Goal: Task Accomplishment & Management: Use online tool/utility

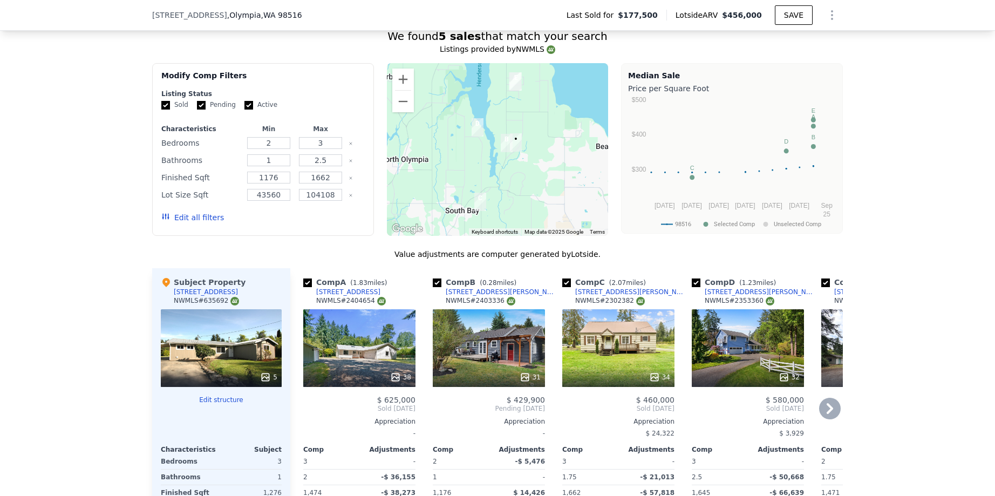
scroll to position [794, 0]
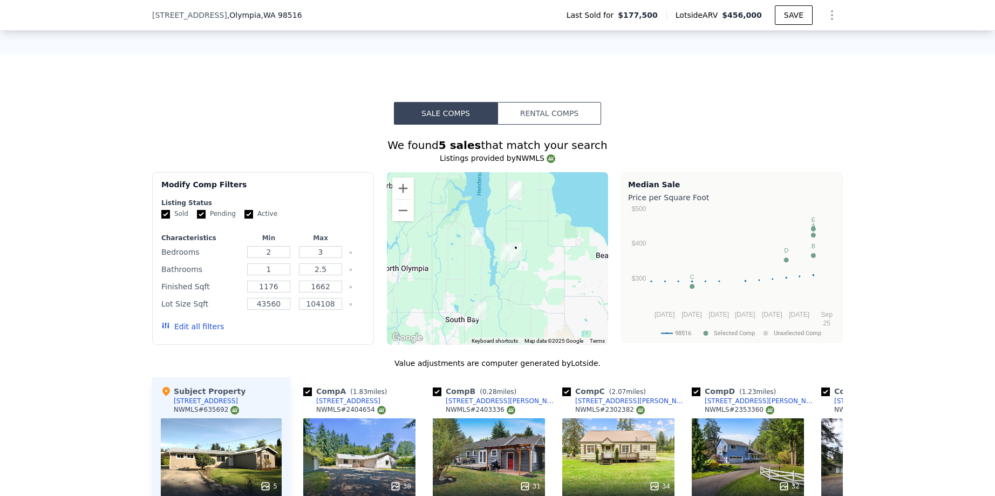
click at [194, 13] on span "[STREET_ADDRESS]" at bounding box center [189, 15] width 75 height 11
click at [195, 14] on span "[STREET_ADDRESS]" at bounding box center [189, 15] width 75 height 11
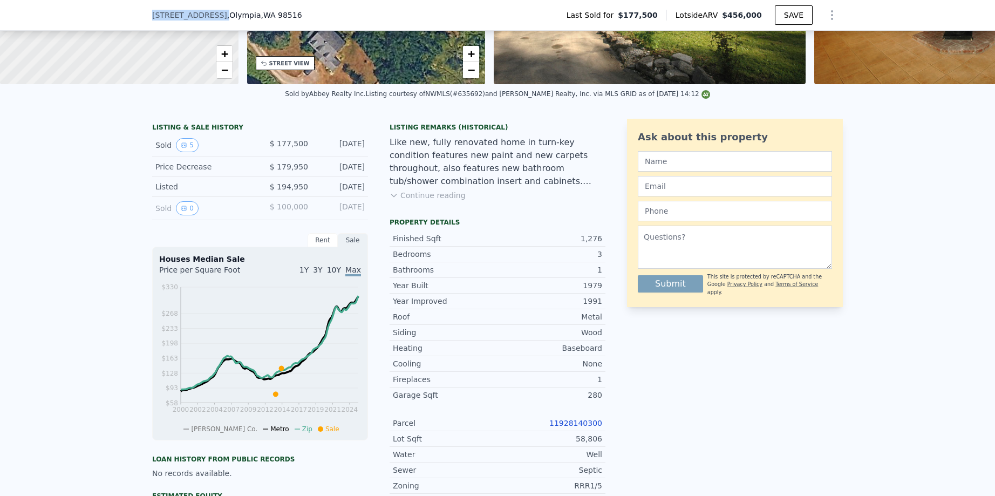
scroll to position [0, 0]
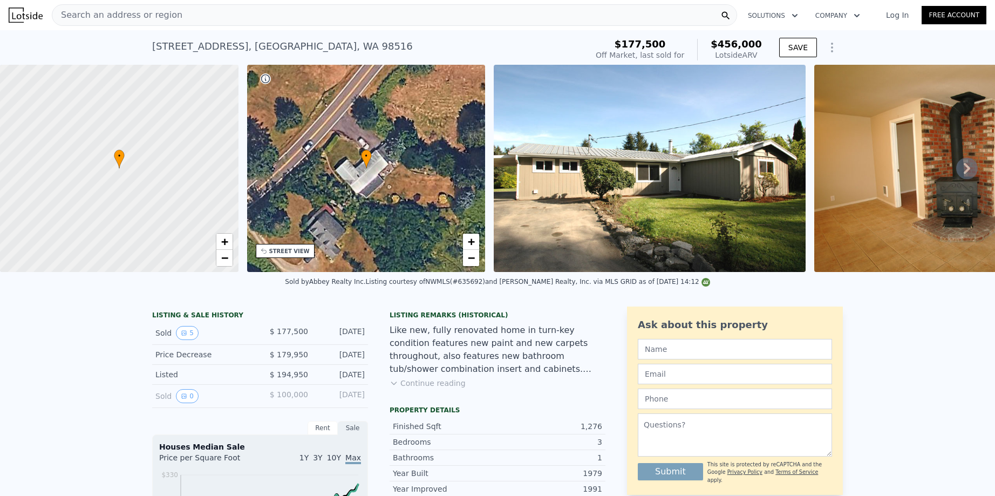
click at [213, 48] on div "[STREET_ADDRESS]" at bounding box center [282, 46] width 261 height 15
click at [200, 18] on div "Search an address or region" at bounding box center [395, 15] width 686 height 22
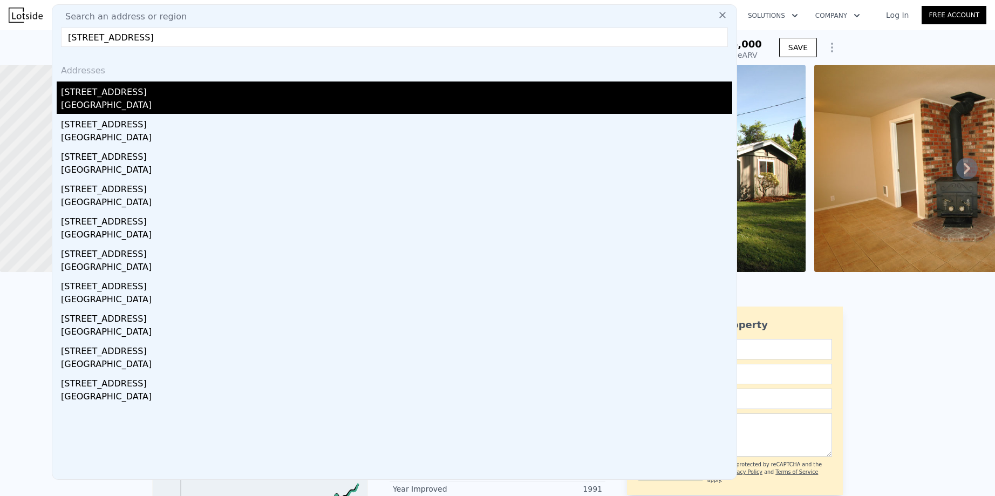
type input "[STREET_ADDRESS]"
click at [119, 101] on div "[GEOGRAPHIC_DATA]" at bounding box center [397, 106] width 672 height 15
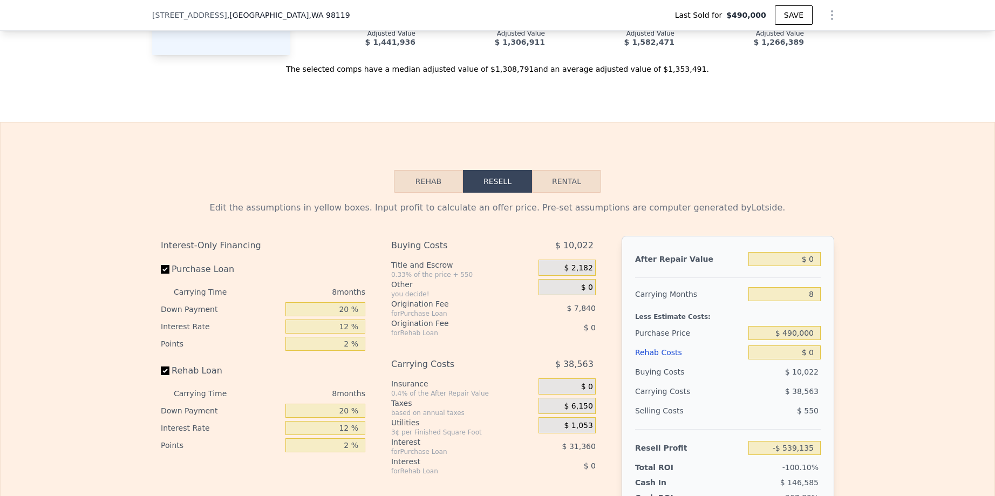
scroll to position [1562, 0]
click at [808, 266] on input "$ 0" at bounding box center [785, 259] width 72 height 14
type input "$ 1"
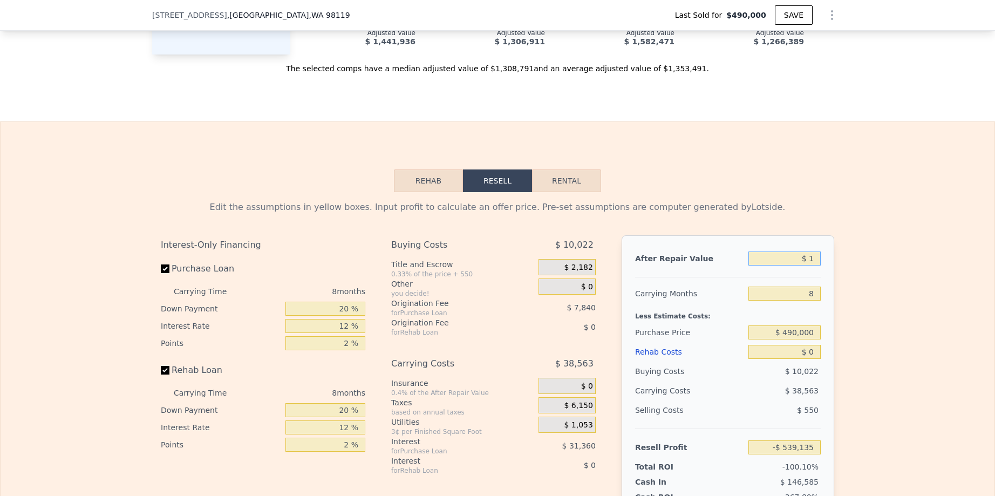
type input "-$ 539,134"
type input "$ 11"
type input "-$ 539,124"
type input "$ 112"
type input "-$ 539,031"
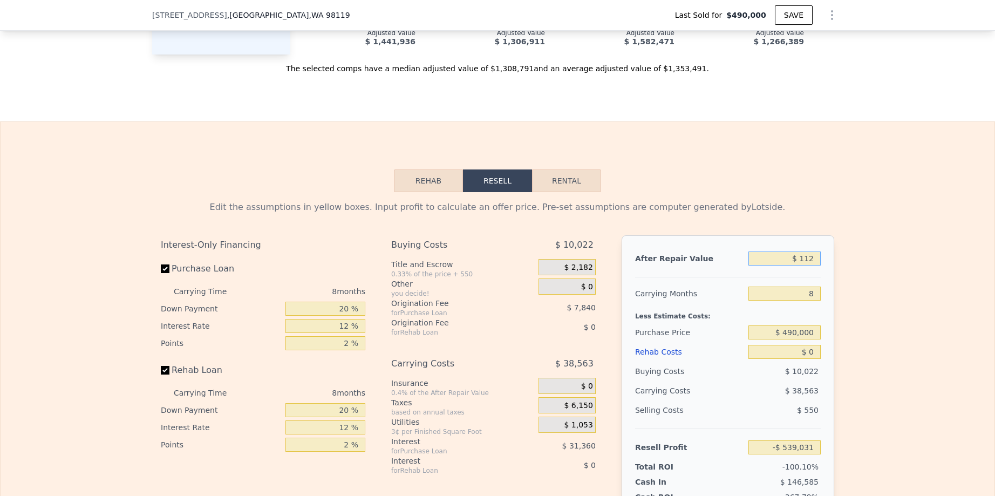
type input "$ 1,125"
type input "-$ 538,093"
type input "$ 112"
type input "-$ 539,031"
type input "$ 11"
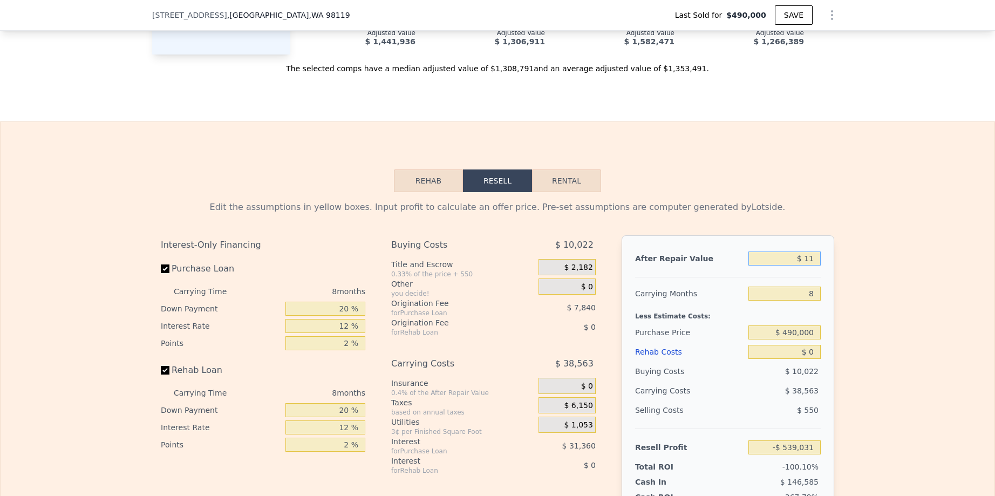
type input "-$ 539,124"
type input "$ 115"
type input "-$ 539,028"
type input "$ 1,150"
type input "-$ 538,070"
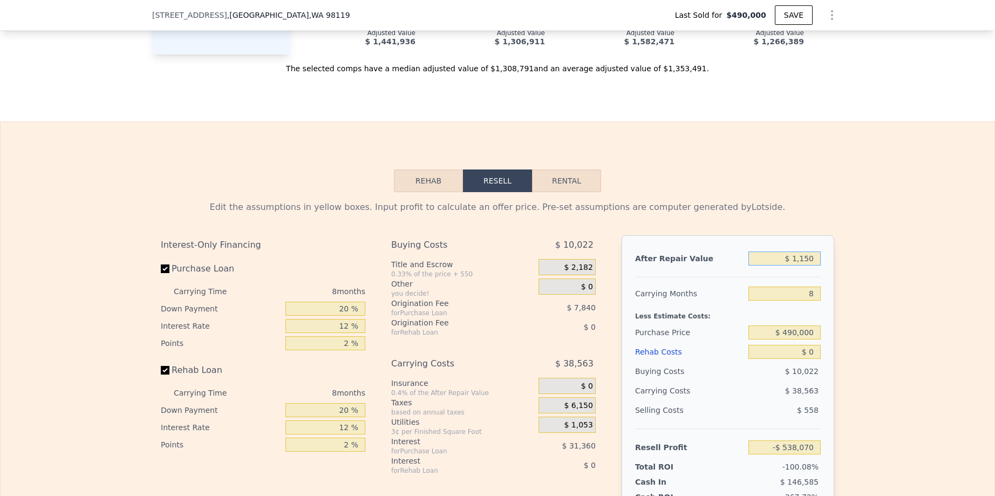
type input "$ 11,500"
type input "-$ 528,485"
type input "$ 115,000"
type input "-$ 432,622"
type input "$ 1,150,000"
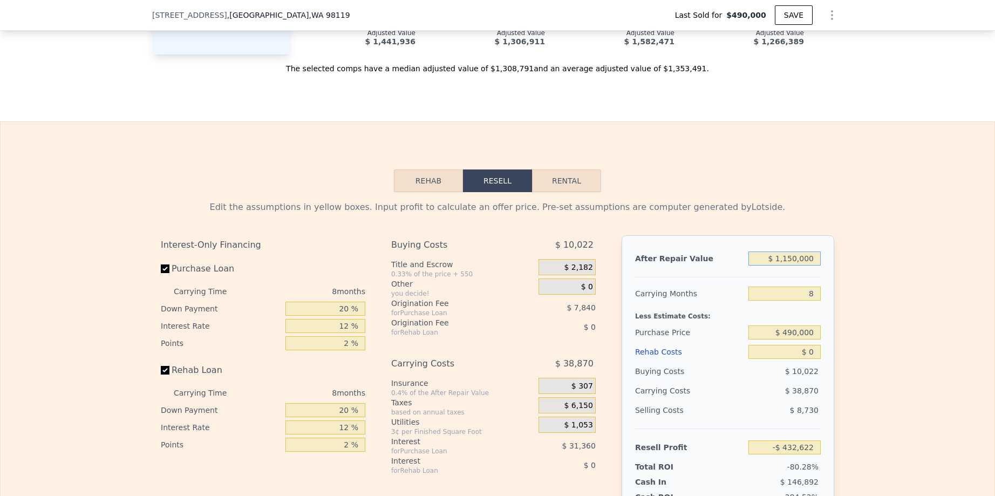
type input "$ 525,998"
type input "$ 1,150,000"
click at [794, 340] on input "$ 490,000" at bounding box center [785, 333] width 72 height 14
click at [795, 340] on input "$ 835,000" at bounding box center [785, 333] width 72 height 14
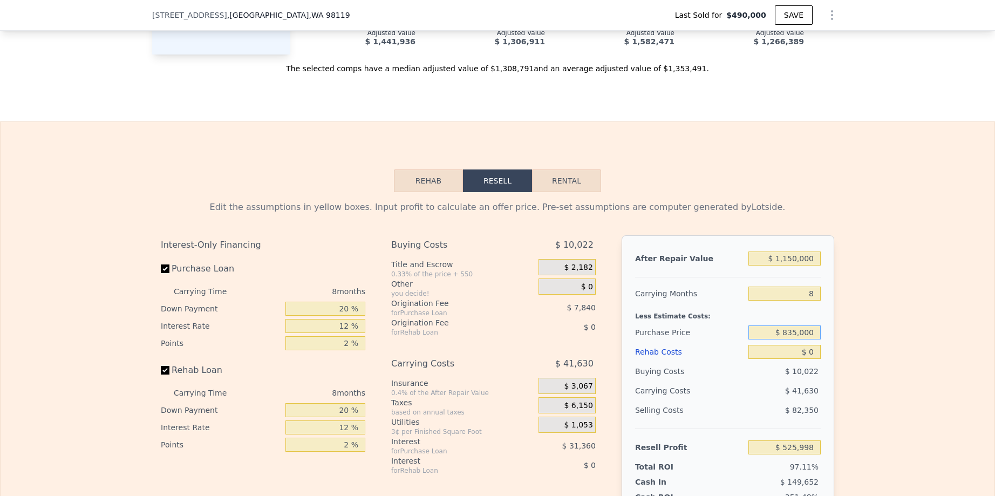
click at [795, 340] on input "$ 835,000" at bounding box center [785, 333] width 72 height 14
type input "$ 850,000"
click at [805, 359] on input "$ 0" at bounding box center [785, 352] width 72 height 14
type input "$ 135,999"
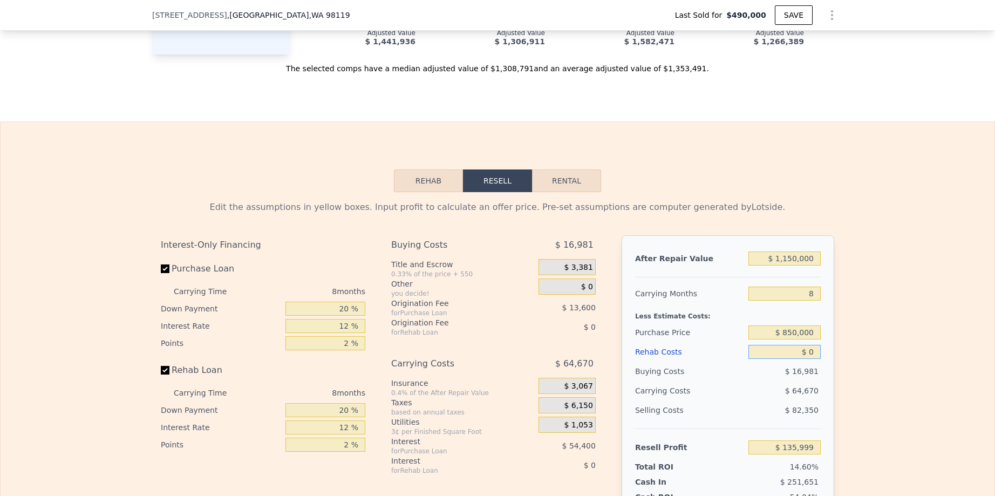
click at [805, 359] on input "$ 0" at bounding box center [785, 352] width 72 height 14
click at [807, 359] on input "$ 0" at bounding box center [785, 352] width 72 height 14
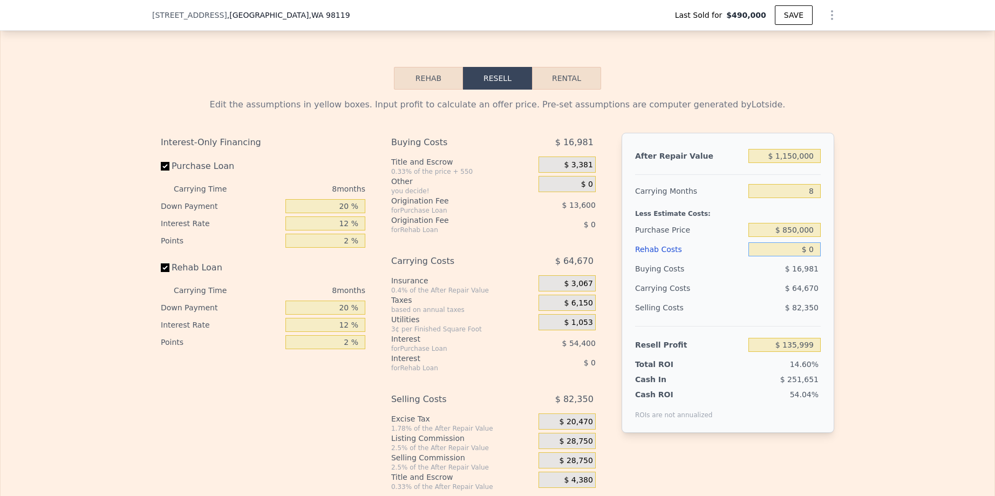
scroll to position [1670, 0]
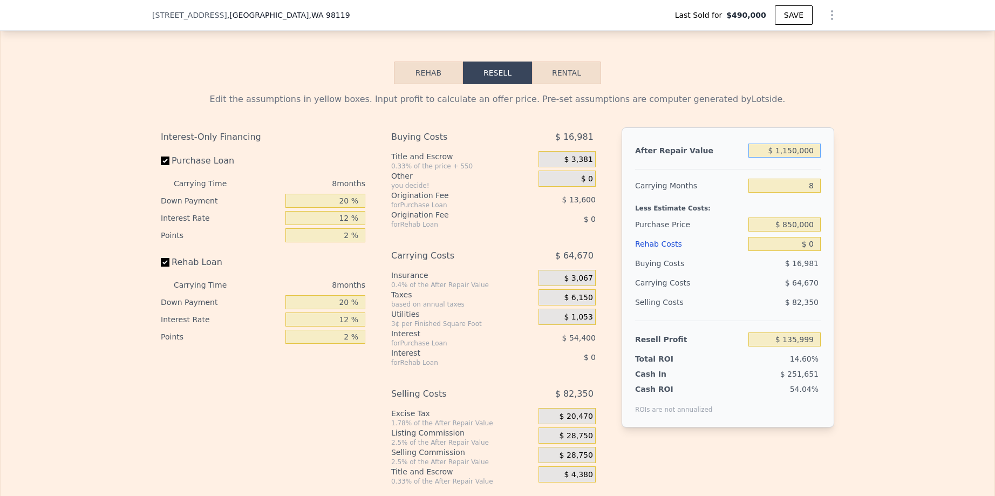
click at [787, 158] on input "$ 1,150,000" at bounding box center [785, 151] width 72 height 14
drag, startPoint x: 788, startPoint y: 240, endPoint x: 795, endPoint y: 240, distance: 7.0
click at [795, 232] on input "$ 850,000" at bounding box center [785, 225] width 72 height 14
click at [805, 193] on input "8" at bounding box center [785, 186] width 72 height 14
type input "4"
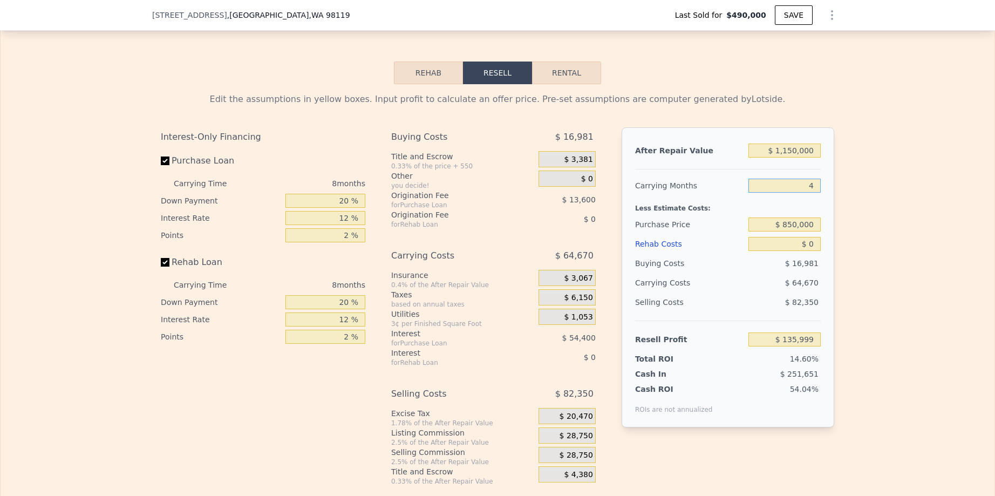
type input "$ 168,335"
type input "4"
click at [788, 232] on input "$ 850,000" at bounding box center [785, 225] width 72 height 14
drag, startPoint x: 790, startPoint y: 256, endPoint x: 814, endPoint y: 256, distance: 23.8
click at [814, 251] on input "$ 0" at bounding box center [785, 244] width 72 height 14
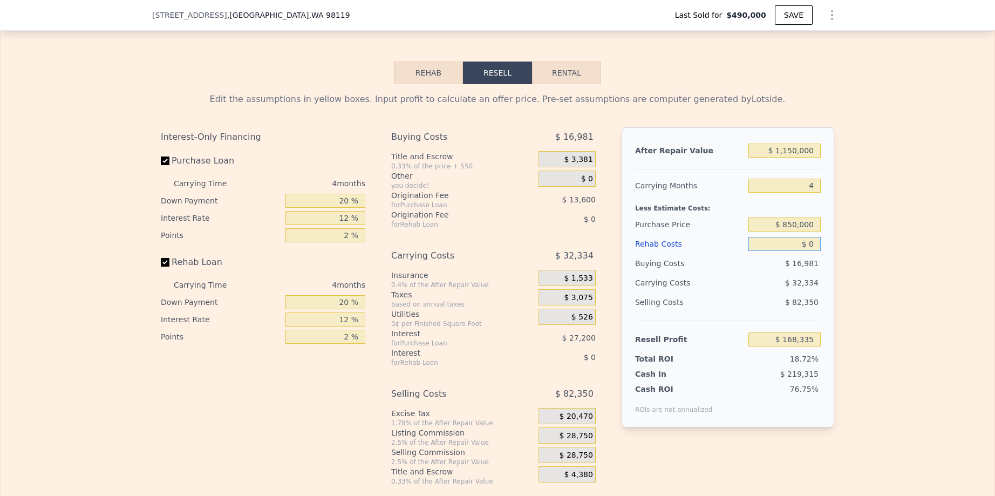
type input "$ 1"
type input "$ 168,334"
type input "$ 11"
type input "$ 168,324"
type input "$ 115"
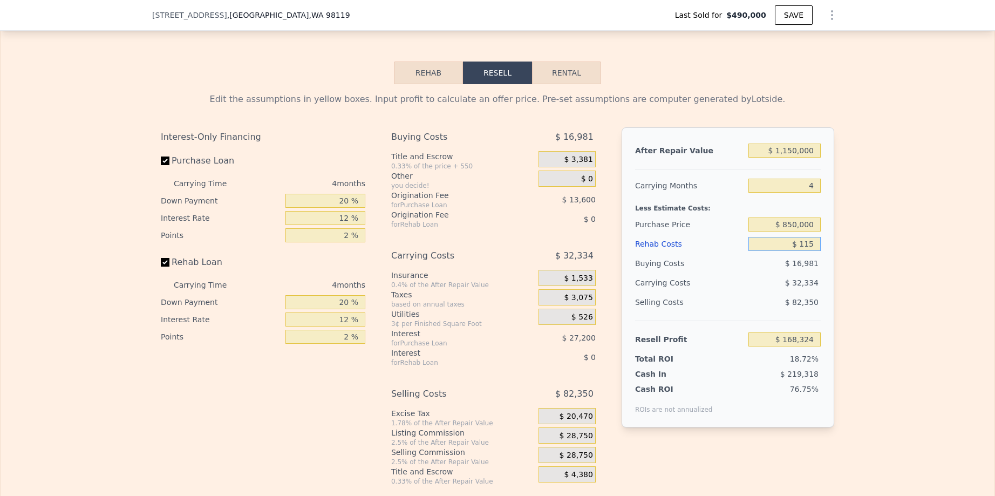
type input "$ 168,214"
type input "$ 1,150"
type input "$ 167,131"
type input "$ 11,500"
type input "$ 156,283"
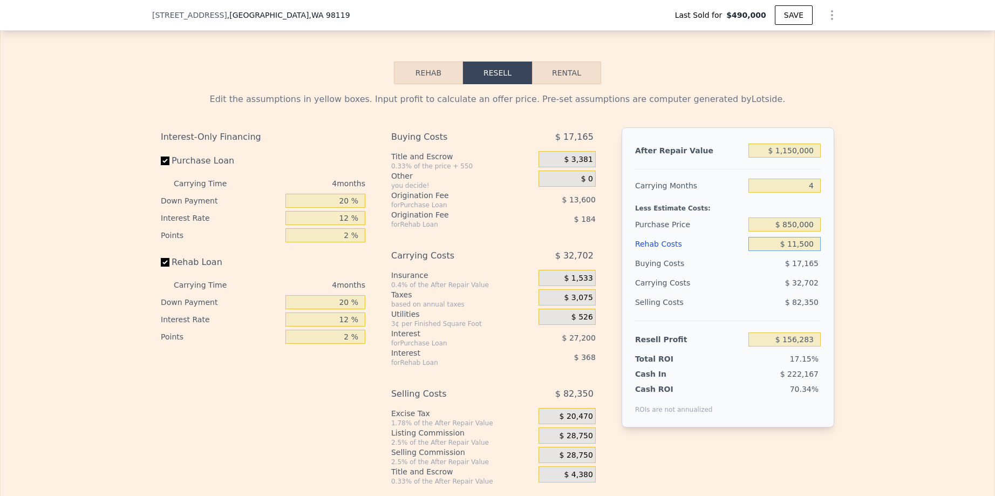
type input "$ 115,000"
type input "$ 47,815"
drag, startPoint x: 786, startPoint y: 260, endPoint x: 796, endPoint y: 260, distance: 9.7
click at [796, 251] on input "$ 115,000" at bounding box center [785, 244] width 72 height 14
type input "$ 10,000"
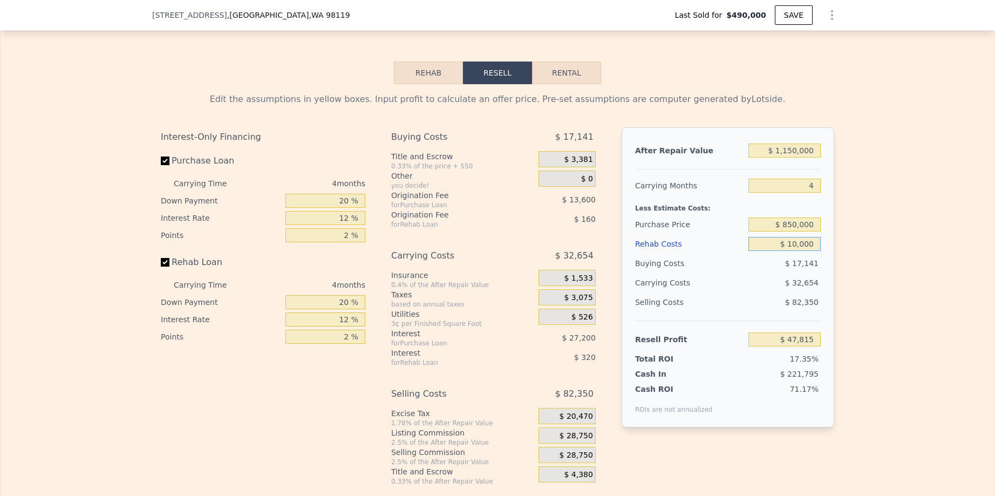
type input "$ 157,855"
type input "$ 100,000"
type input "$ 63,535"
type input "$ 100,000"
drag, startPoint x: 812, startPoint y: 199, endPoint x: 806, endPoint y: 199, distance: 5.9
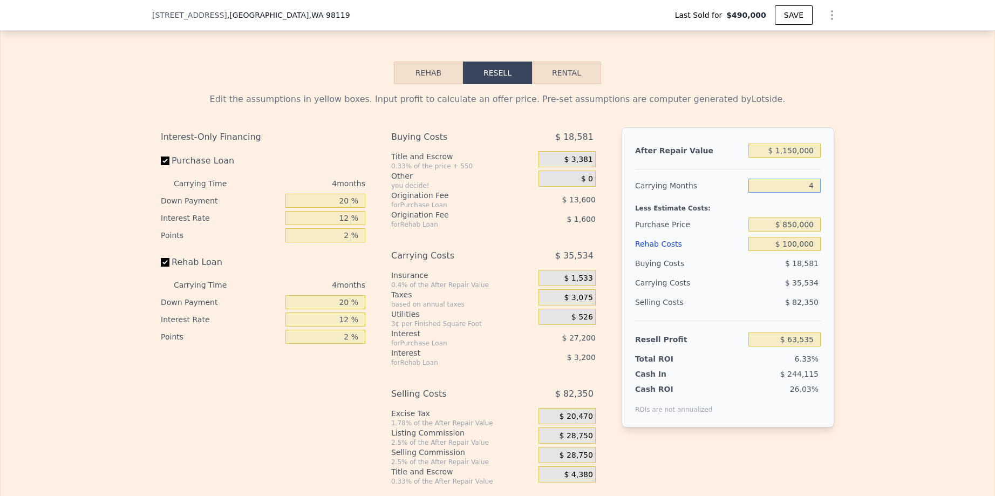
click at [806, 193] on input "4" at bounding box center [785, 186] width 72 height 14
type input "5"
type input "$ 54,650"
type input "5"
